Goal: Transaction & Acquisition: Book appointment/travel/reservation

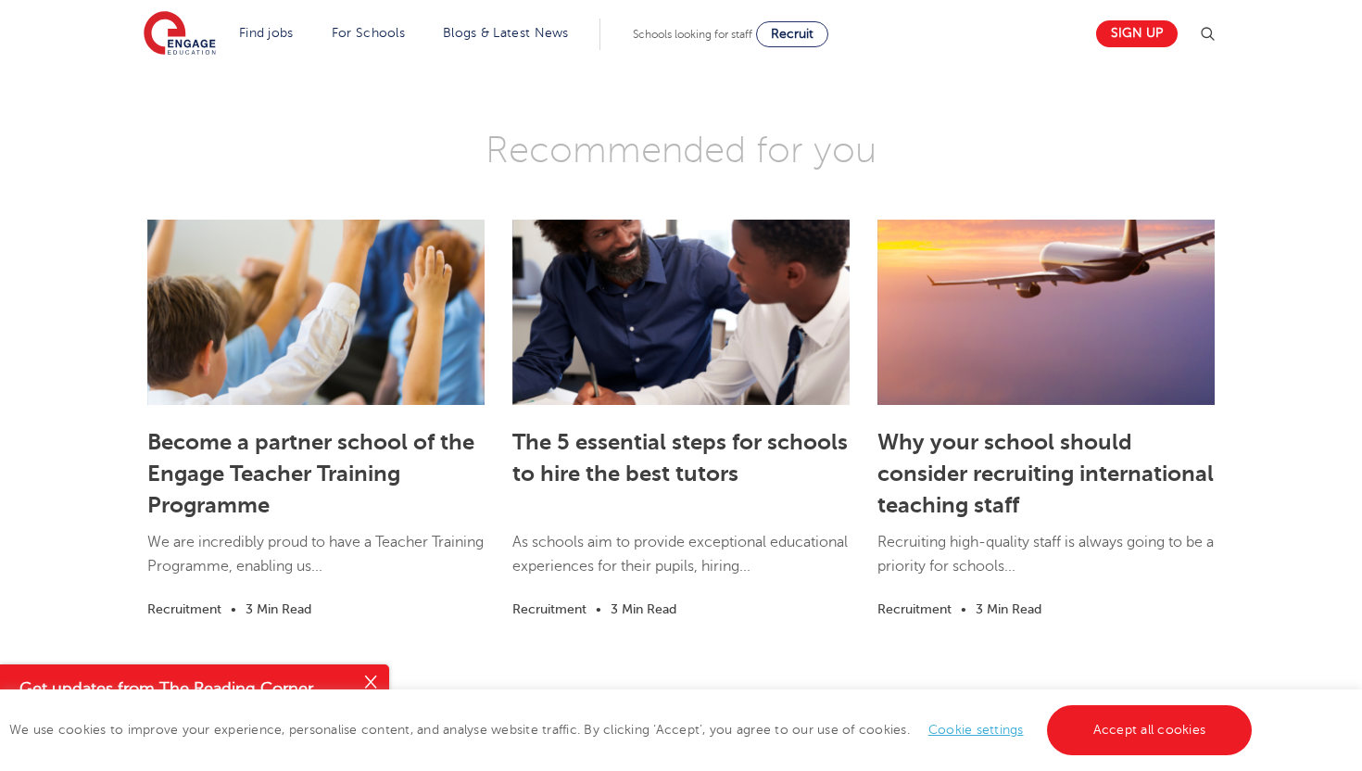
scroll to position [2892, 0]
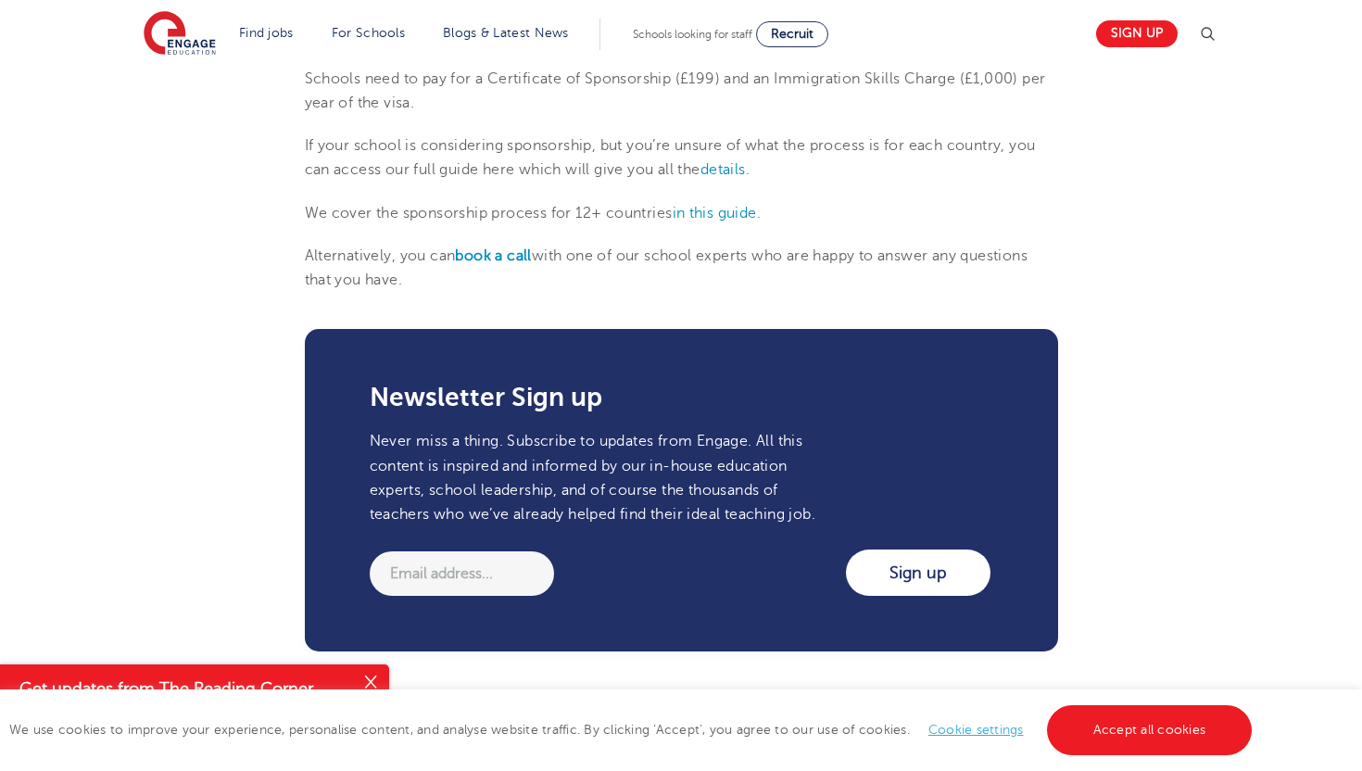
scroll to position [2195, 0]
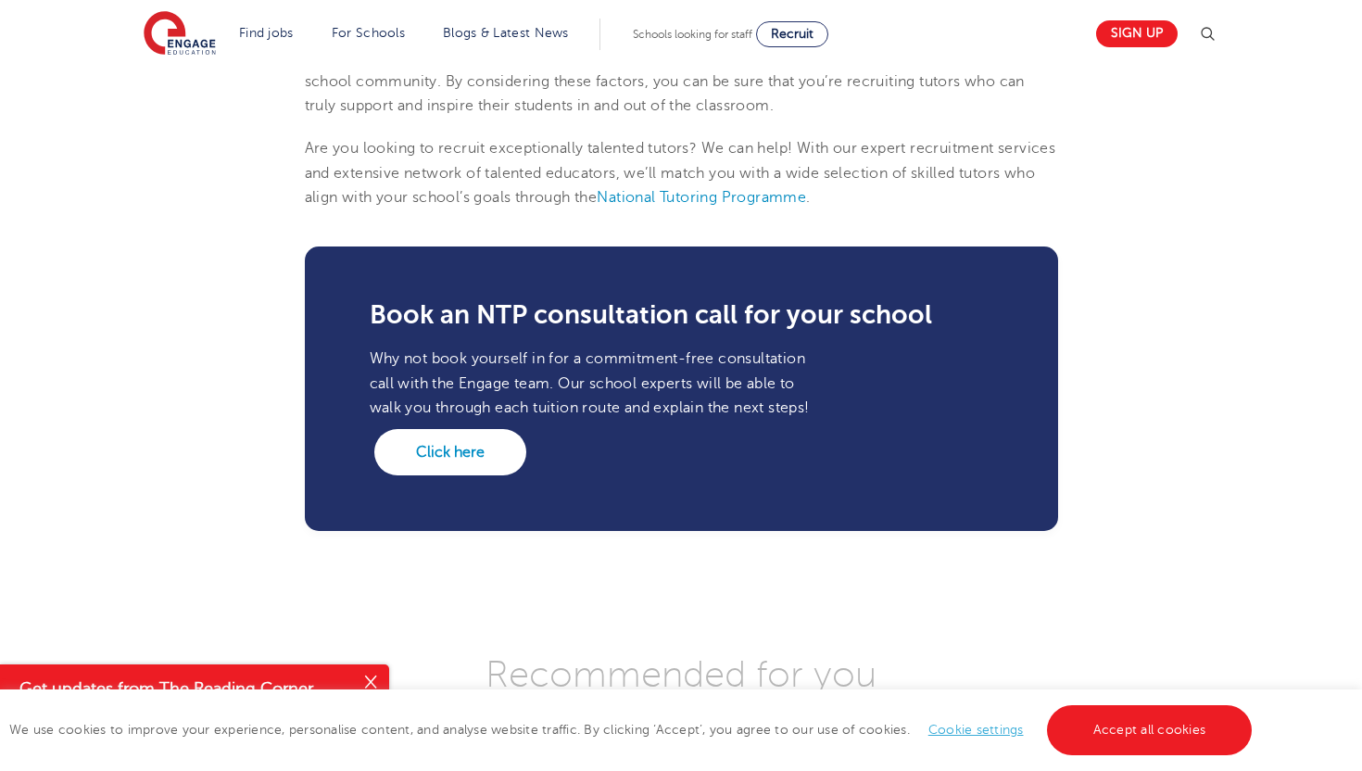
scroll to position [1911, 0]
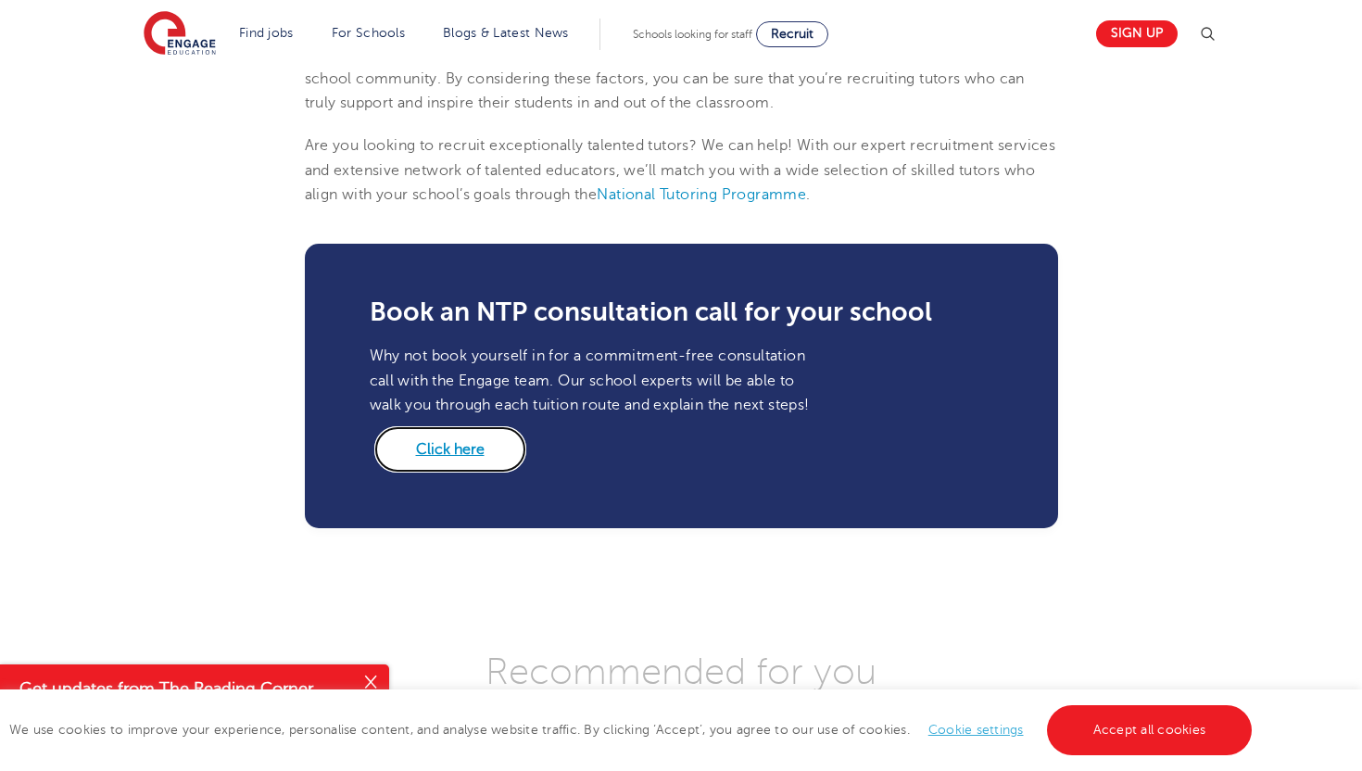
click at [464, 473] on link "Click here" at bounding box center [450, 449] width 152 height 46
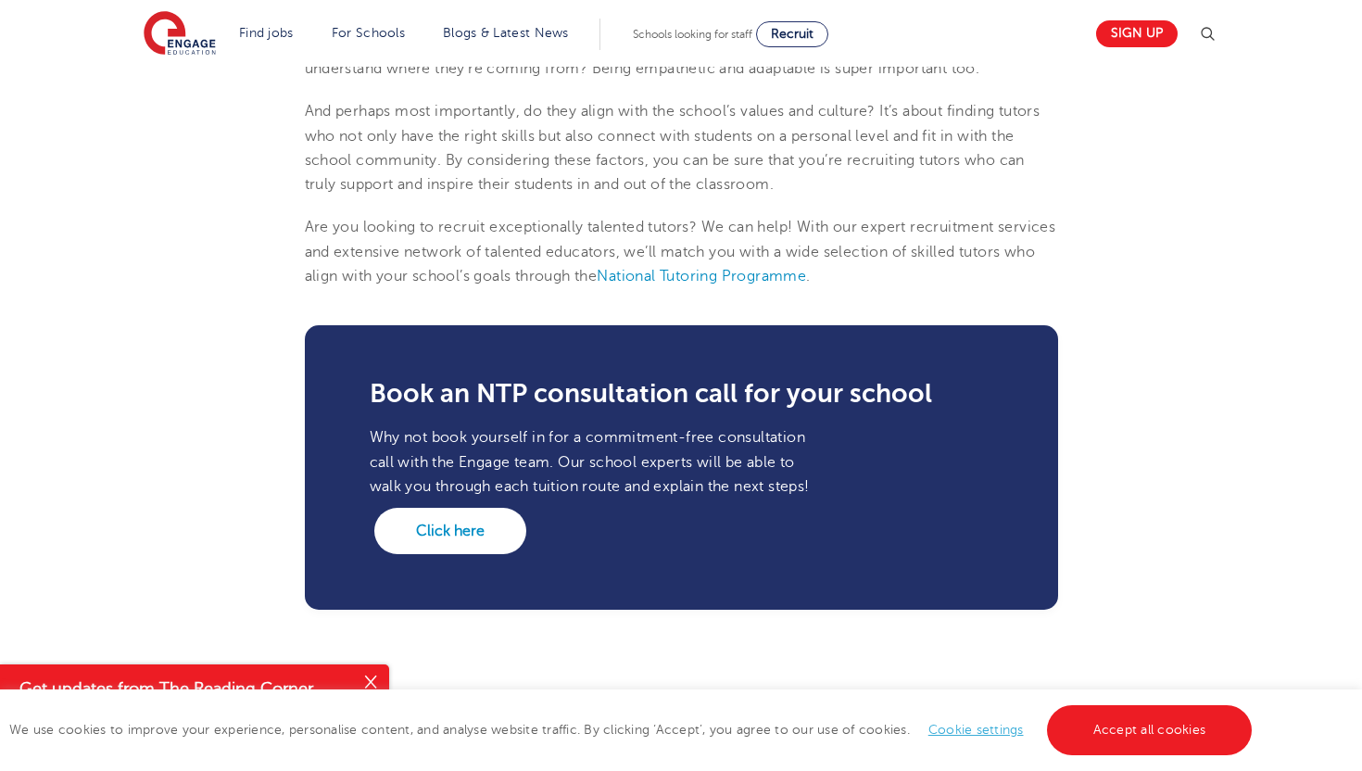
scroll to position [1838, 0]
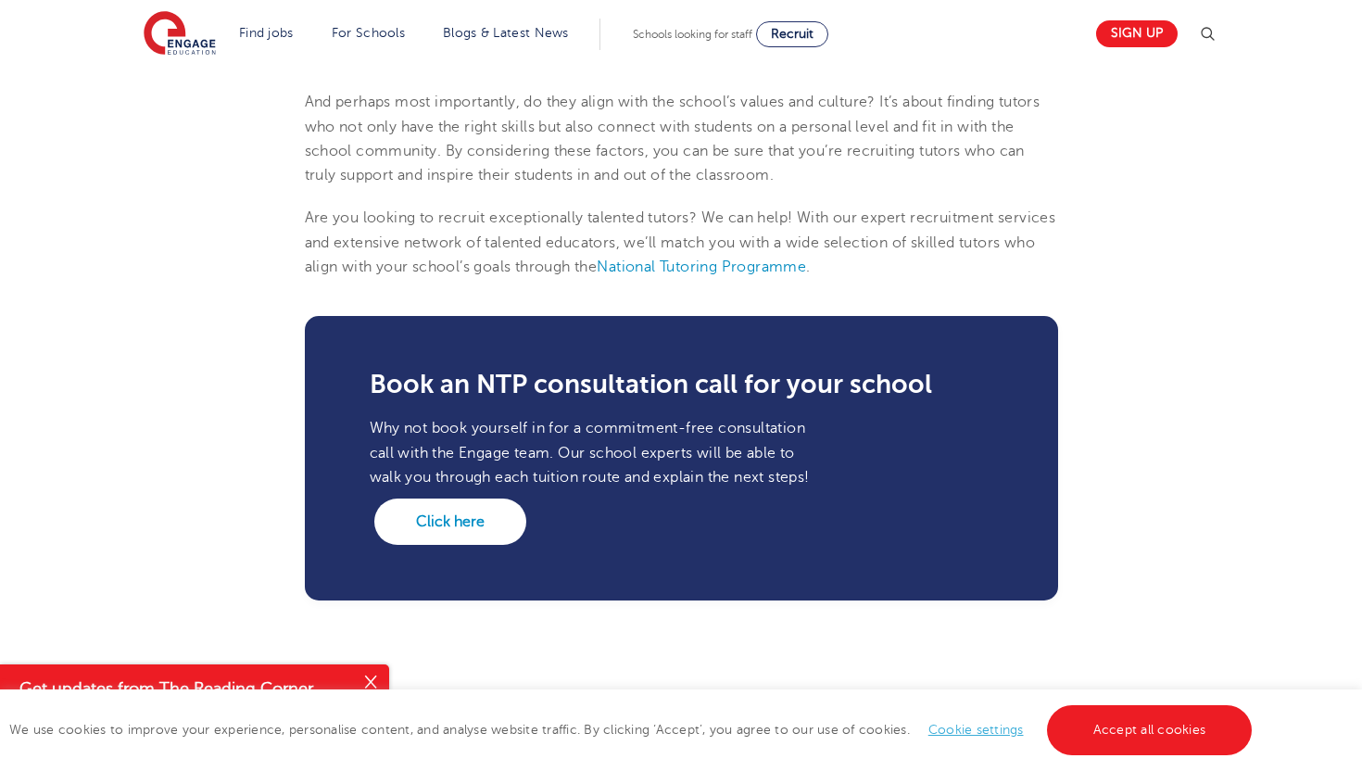
click at [337, 539] on div "Book an NTP consultation call for your school Why not book yourself in for a co…" at bounding box center [681, 458] width 753 height 284
click at [475, 541] on link "Click here" at bounding box center [450, 521] width 152 height 46
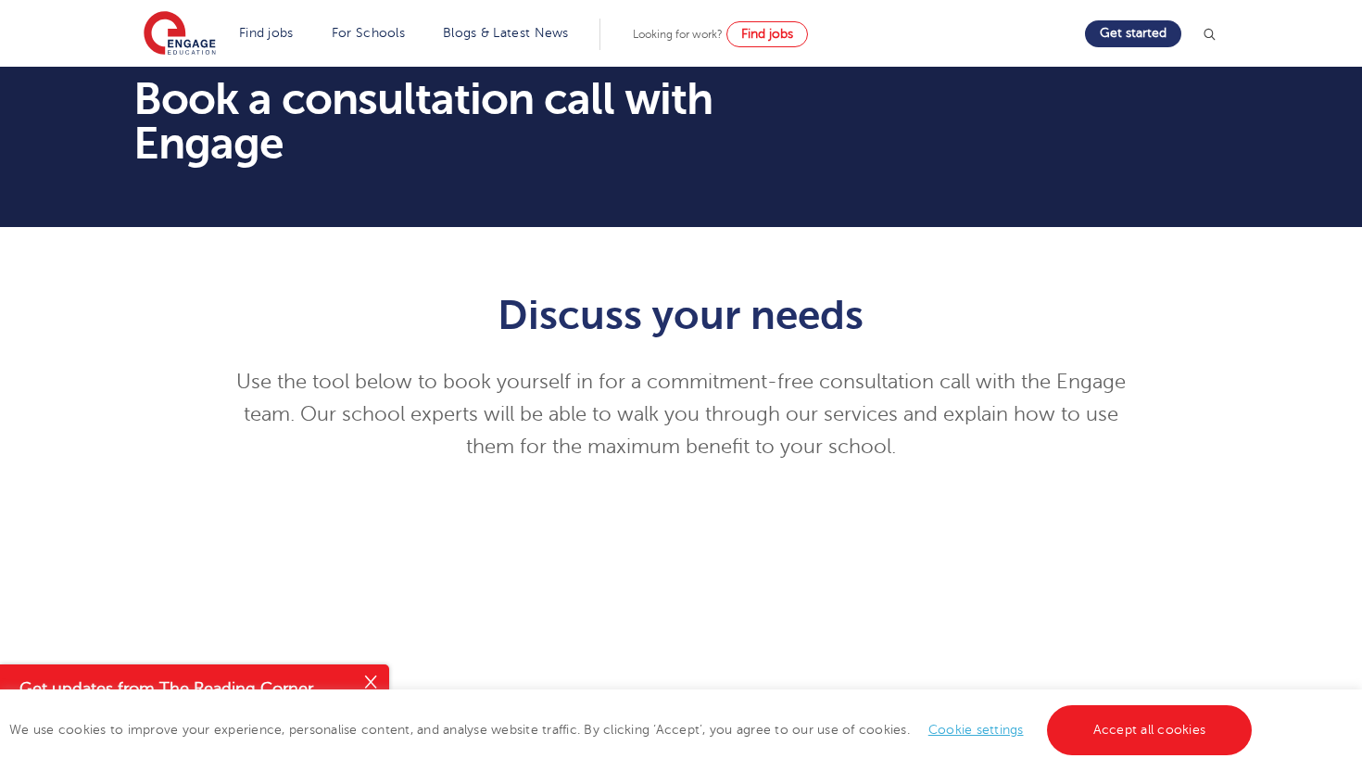
scroll to position [26, 0]
